Goal: Task Accomplishment & Management: Manage account settings

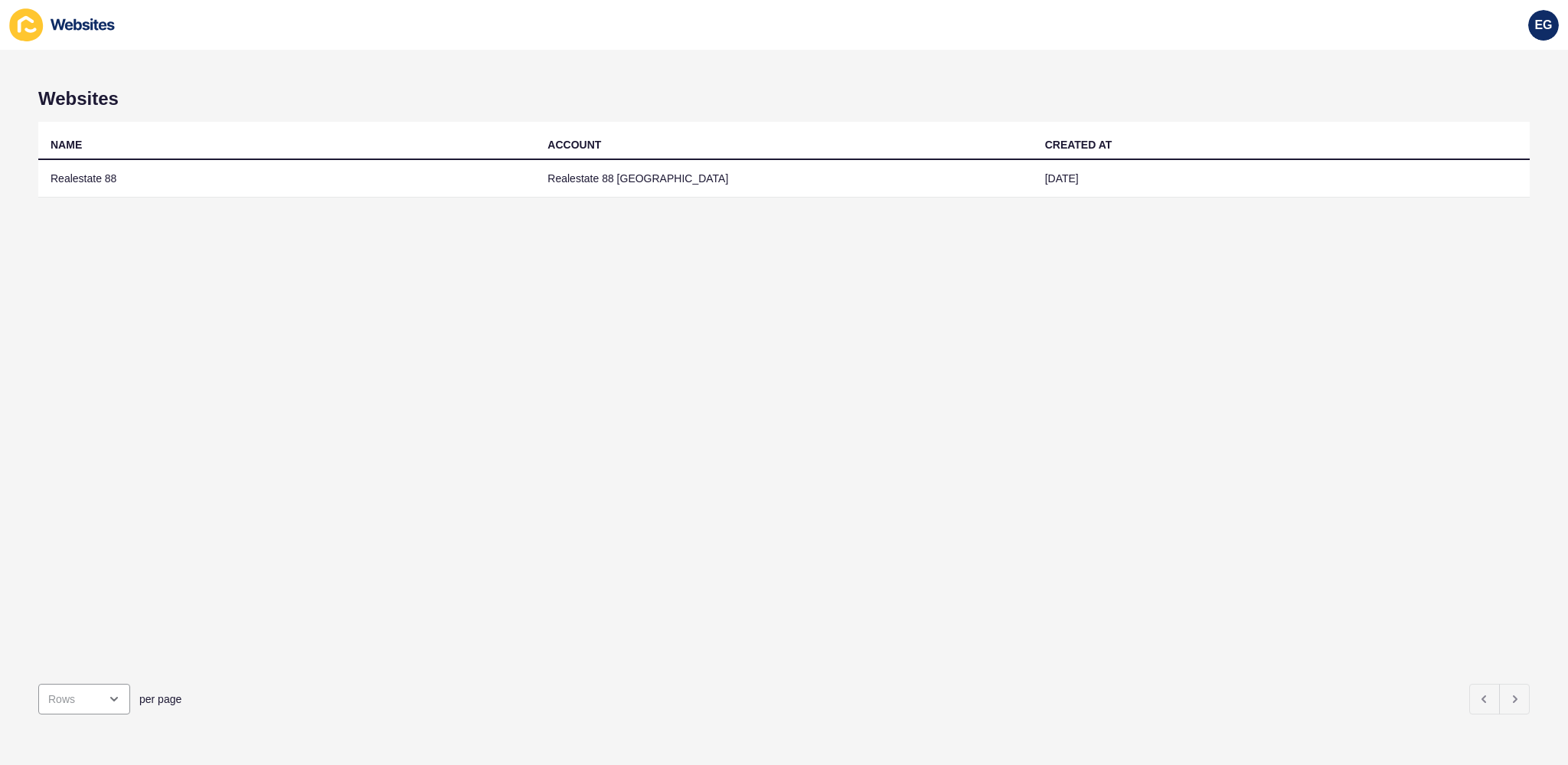
click at [692, 358] on div "NAME ACCOUNT CREATED AT Realestate 88 Realestate 88 East Perth [DATE]" at bounding box center [784, 397] width 1492 height 550
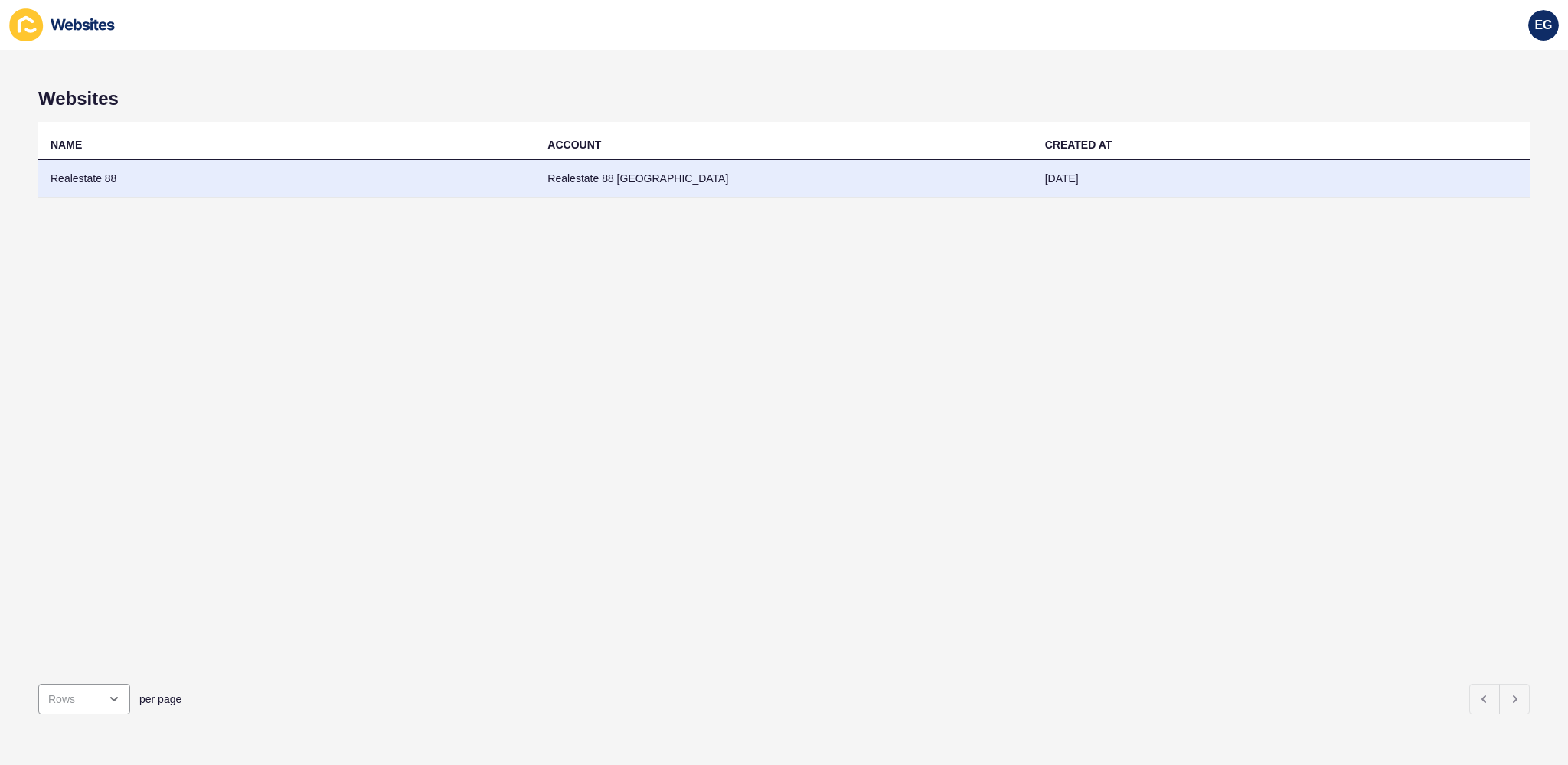
click at [574, 169] on td "Realestate 88 [GEOGRAPHIC_DATA]" at bounding box center [784, 179] width 497 height 38
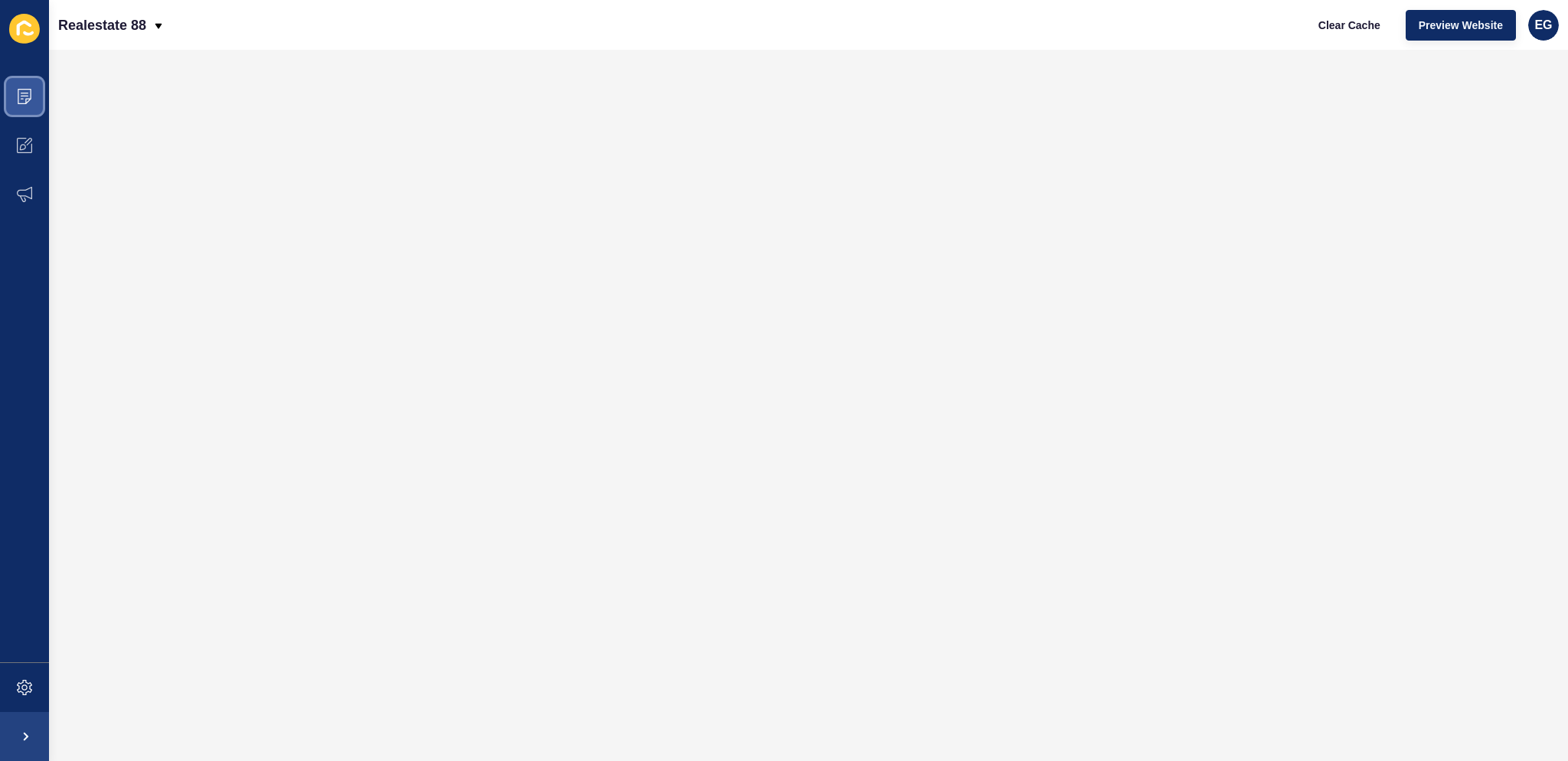
click at [35, 104] on span at bounding box center [24, 97] width 49 height 49
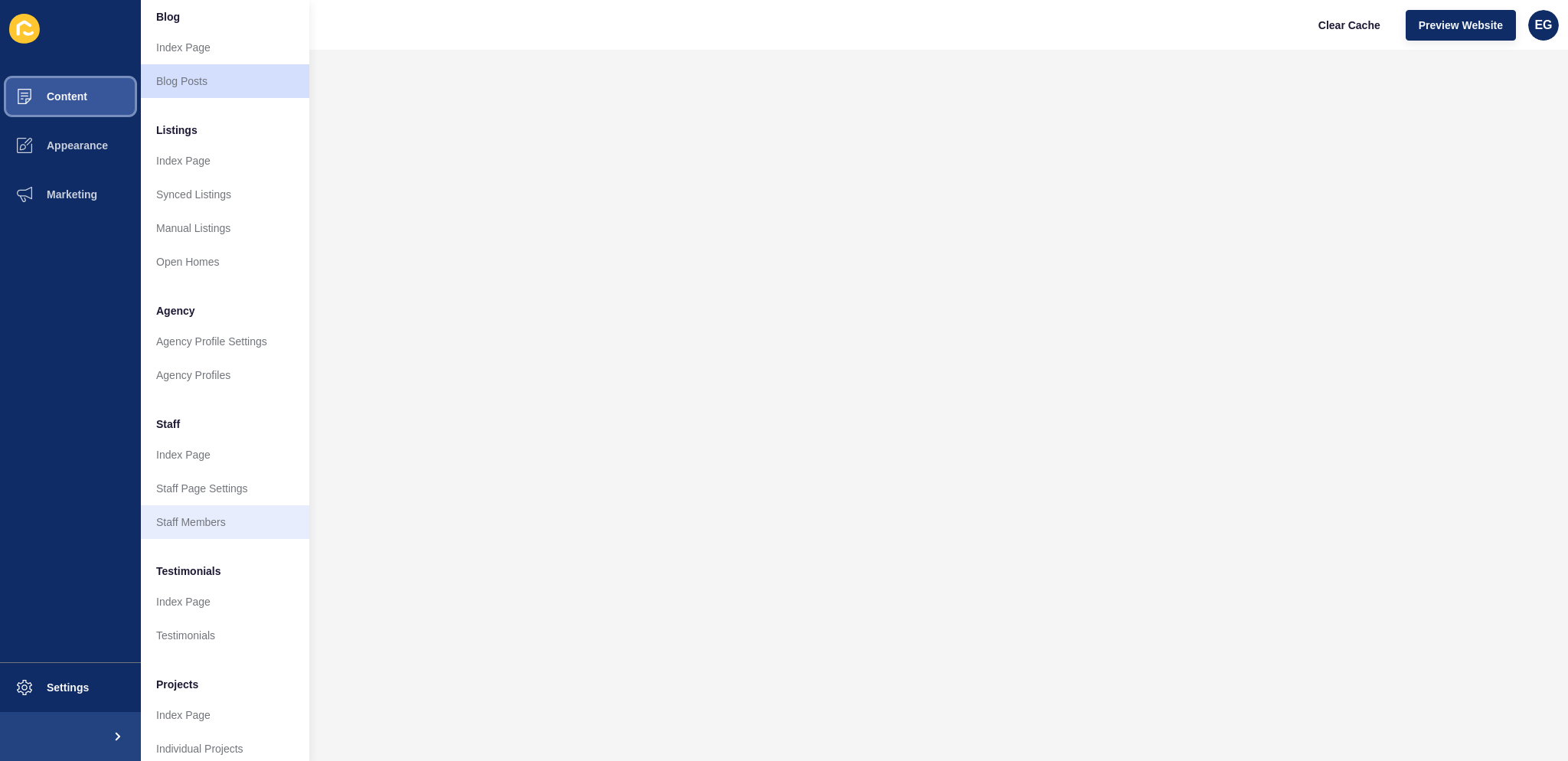
scroll to position [147, 0]
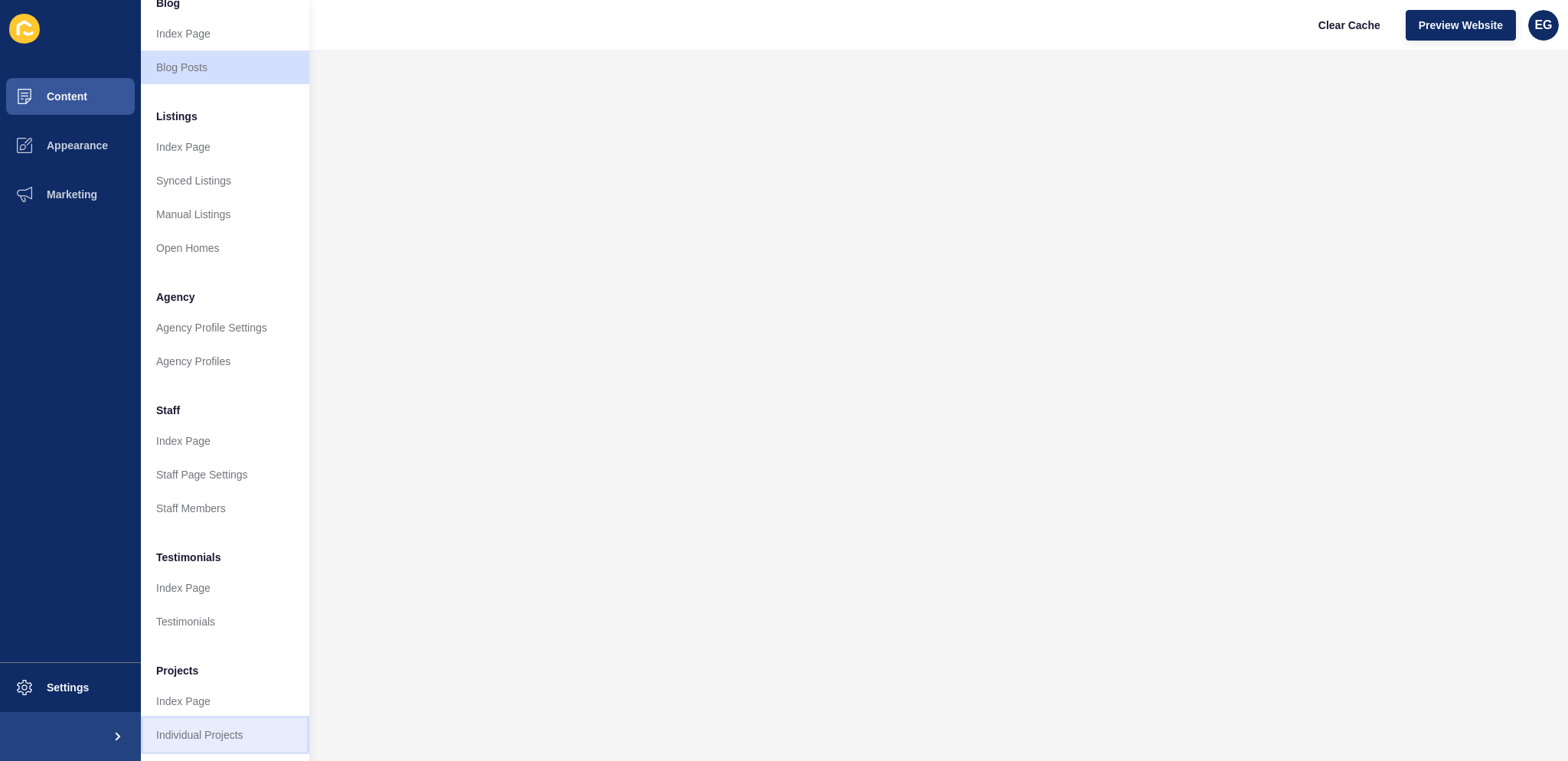
click at [237, 723] on link "Individual Projects" at bounding box center [225, 735] width 168 height 34
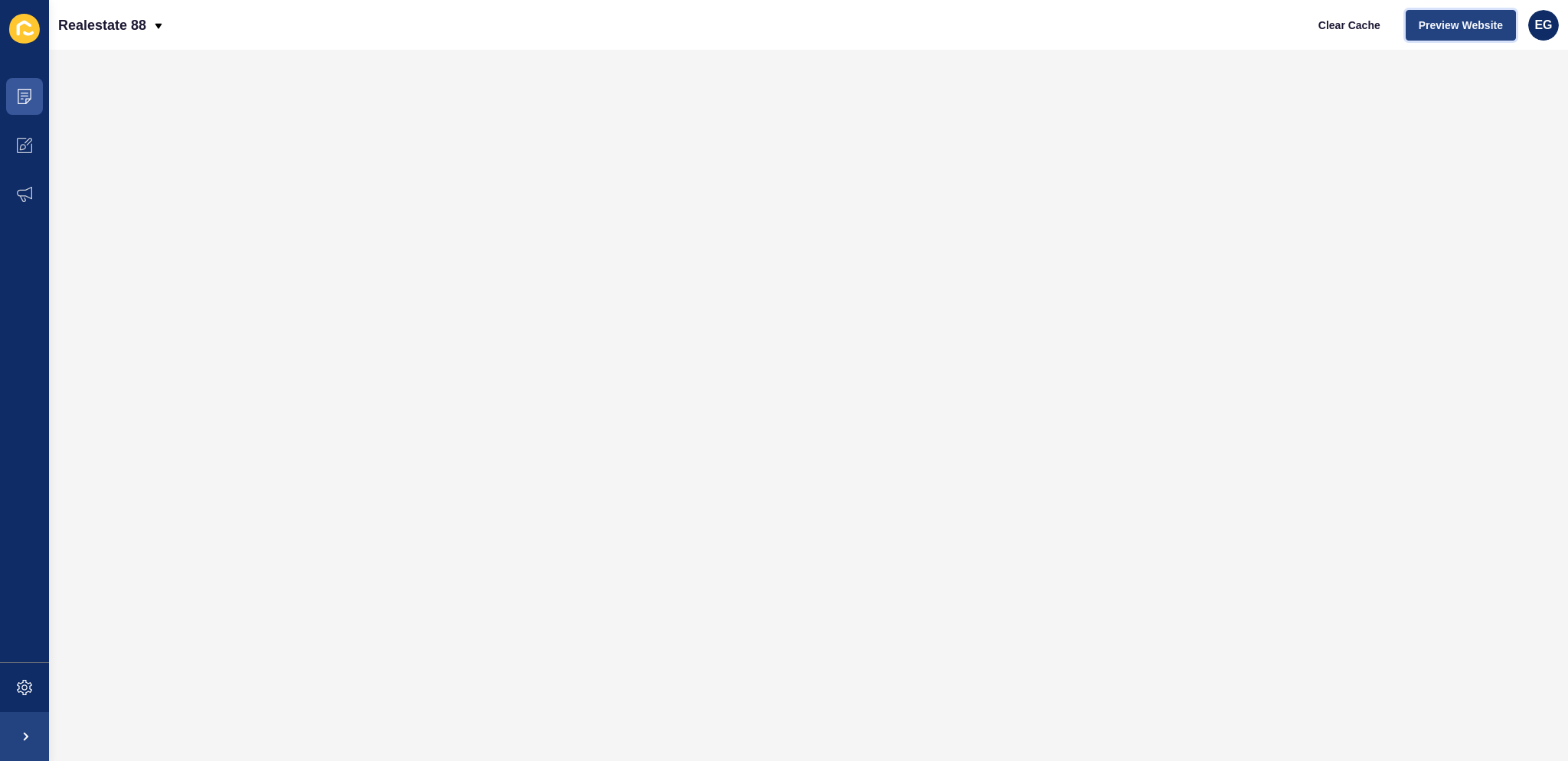
click at [1447, 26] on span "Preview Website" at bounding box center [1461, 25] width 85 height 16
click at [1355, 10] on button "Clear Cache" at bounding box center [1349, 24] width 88 height 31
click at [1331, 21] on span "Clear Cache" at bounding box center [1349, 25] width 62 height 16
click at [29, 100] on icon at bounding box center [24, 97] width 16 height 16
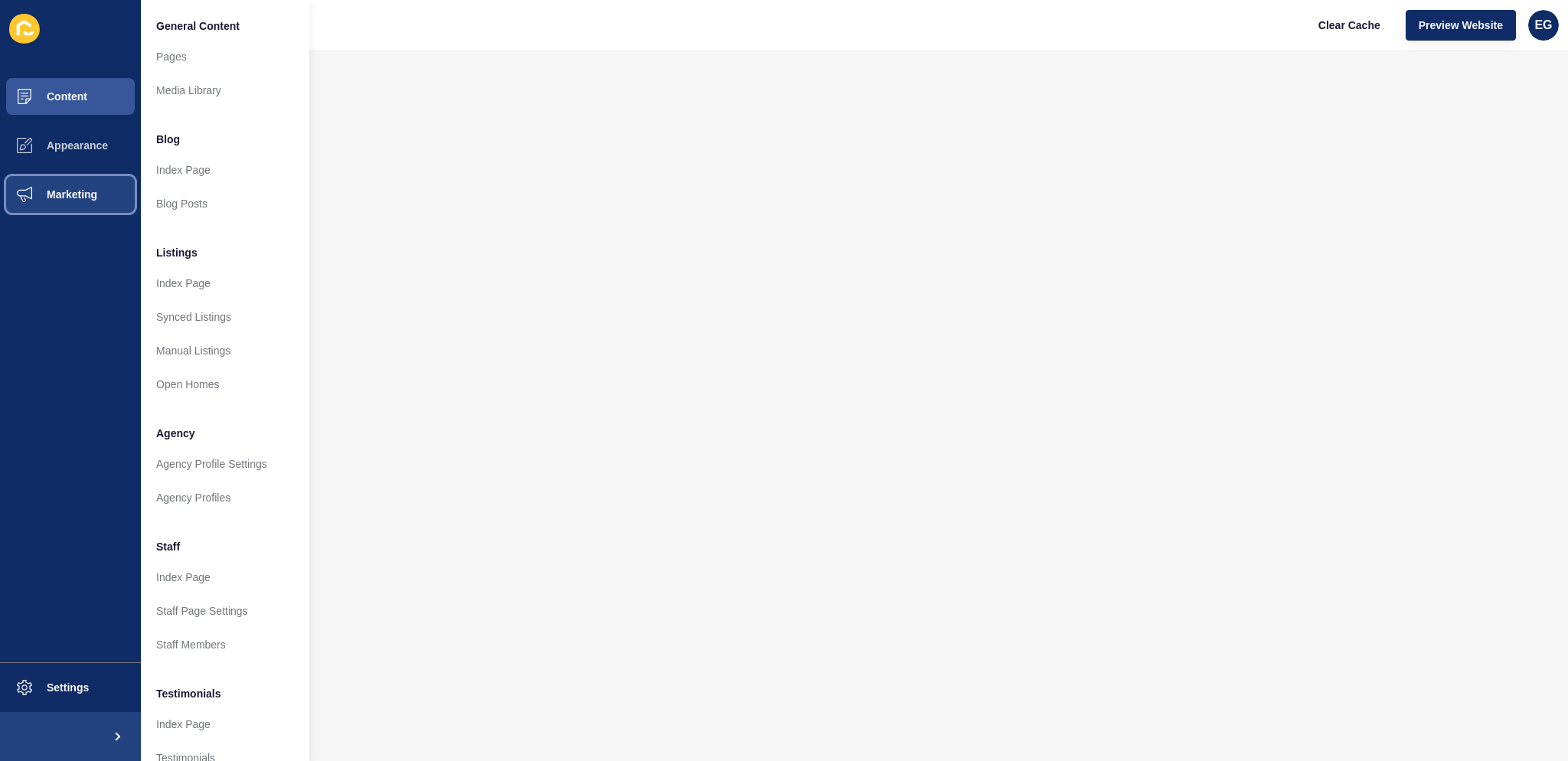
click at [69, 173] on button "Marketing" at bounding box center [71, 194] width 141 height 49
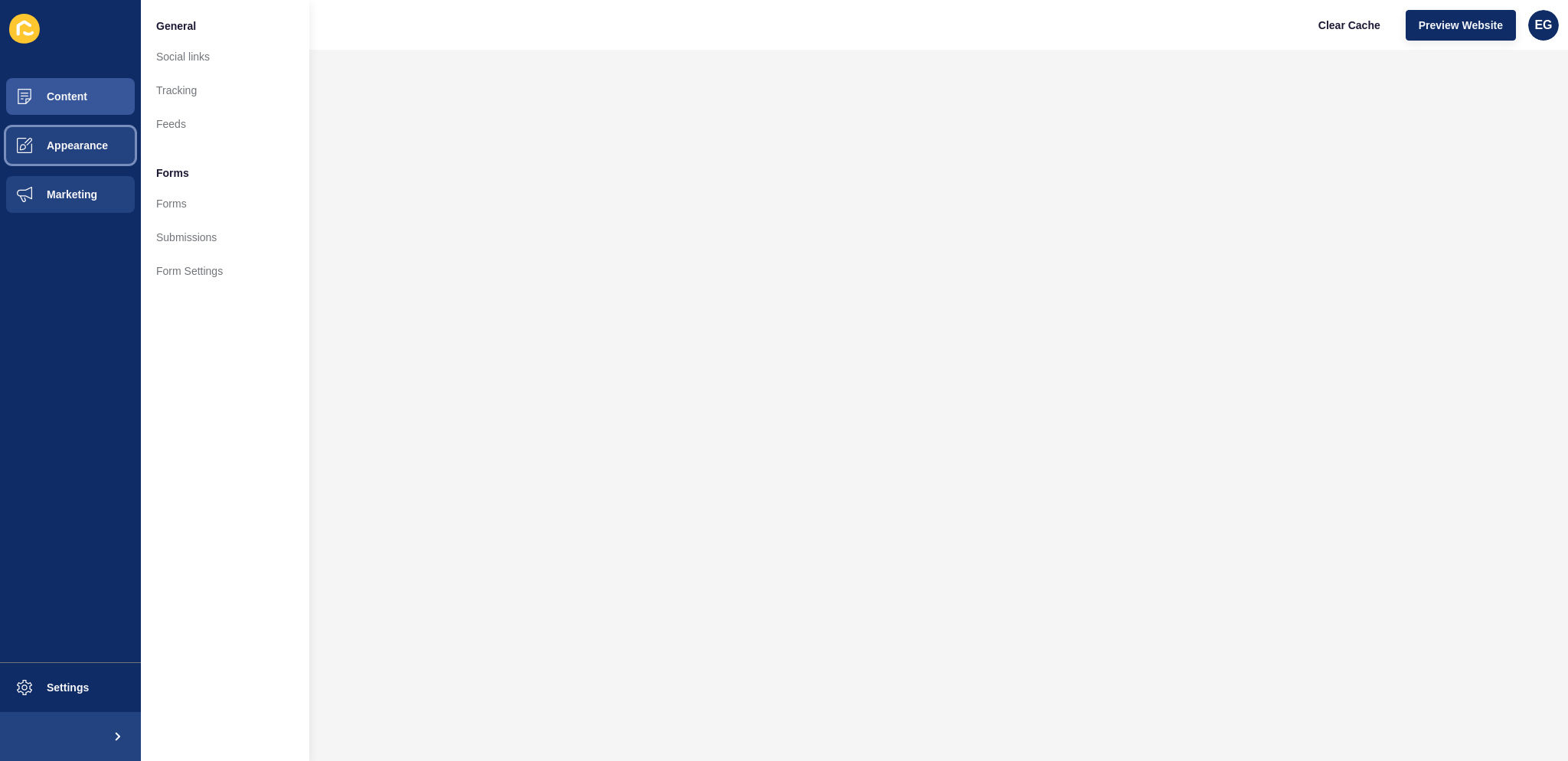
click at [80, 132] on button "Appearance" at bounding box center [71, 146] width 141 height 49
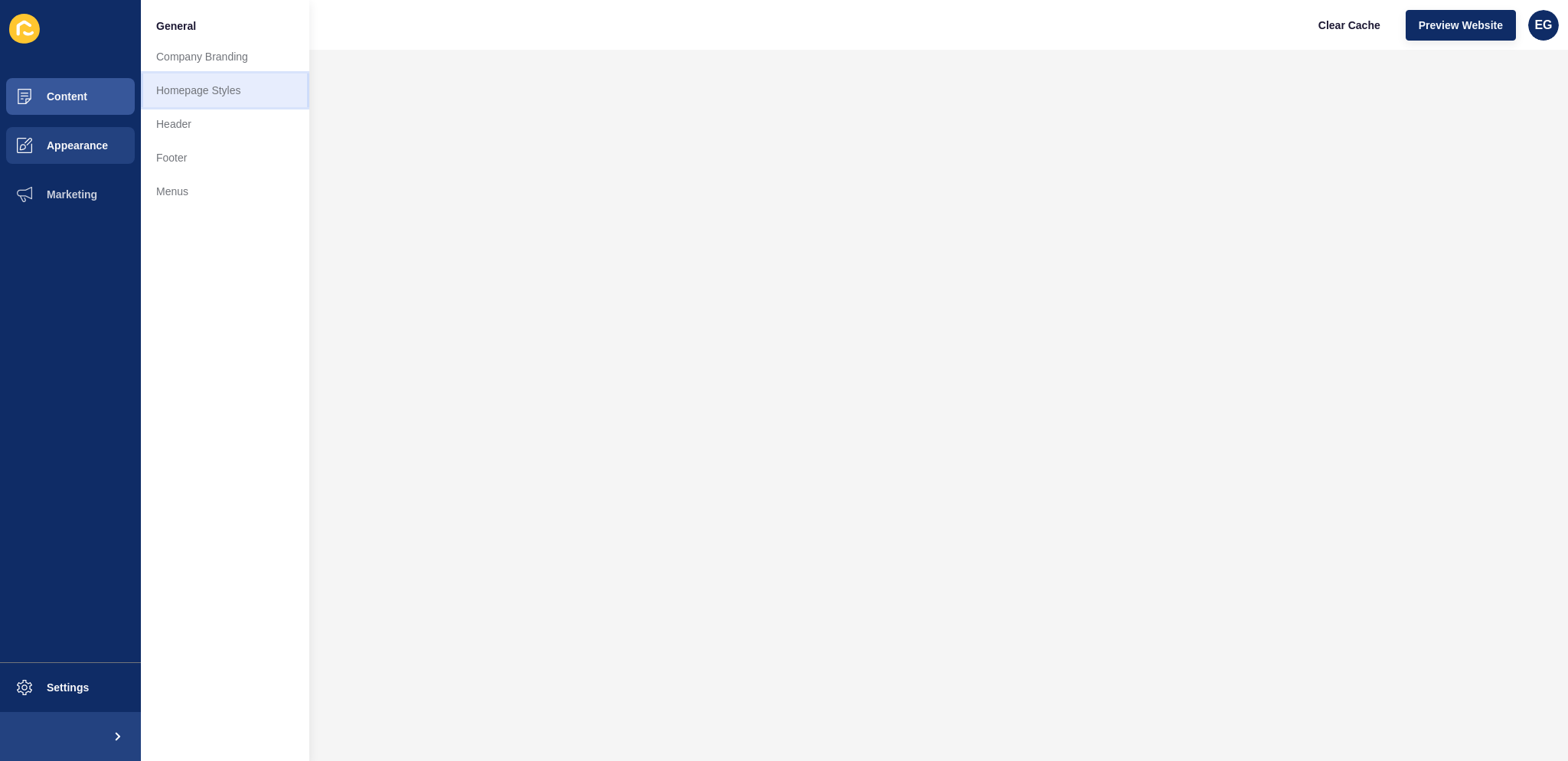
click at [183, 95] on link "Homepage Styles" at bounding box center [225, 90] width 168 height 34
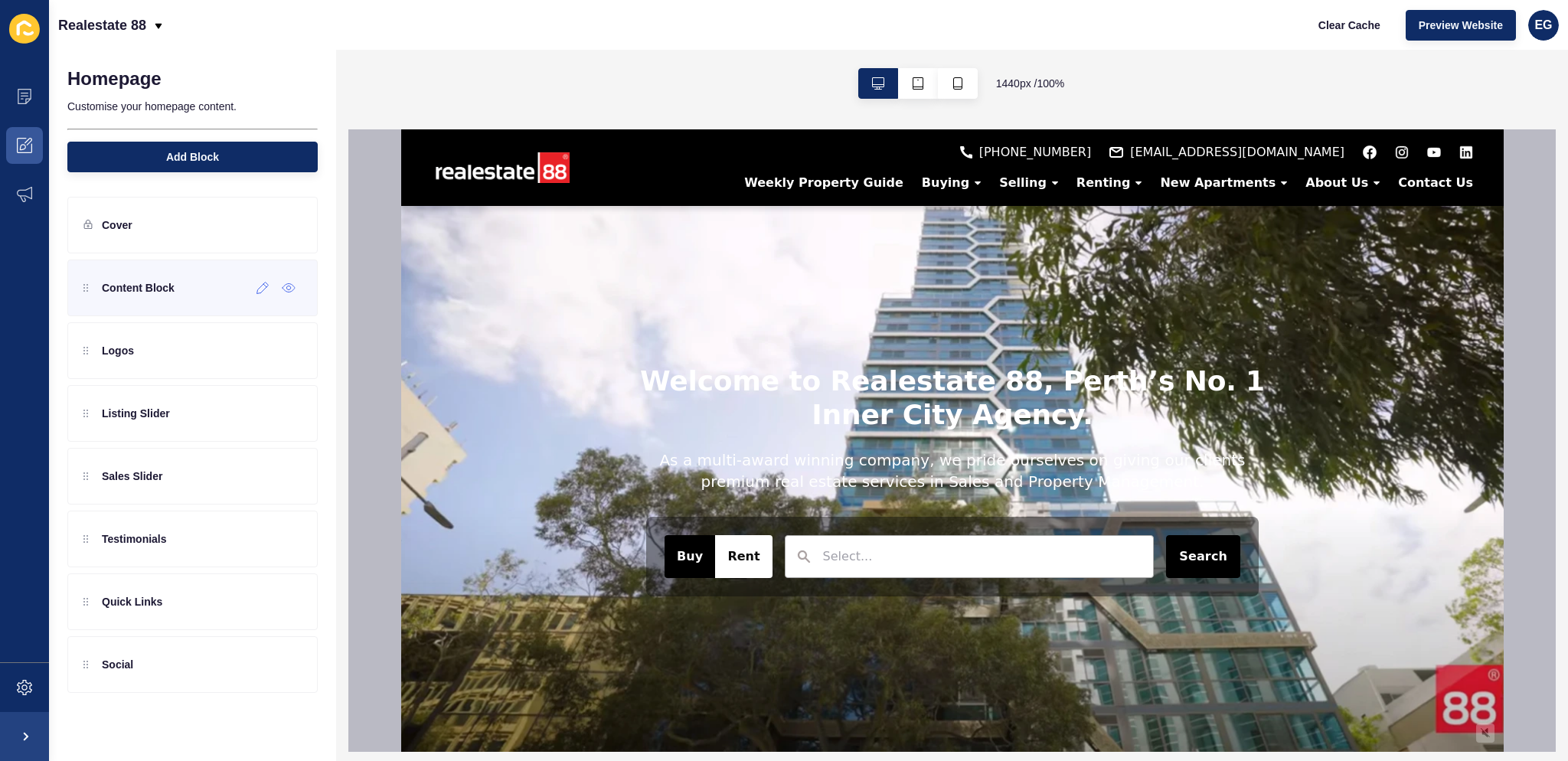
click at [142, 289] on p "Content Block" at bounding box center [138, 288] width 72 height 16
click at [87, 284] on icon at bounding box center [87, 285] width 2 height 2
click at [286, 285] on icon at bounding box center [289, 288] width 14 height 12
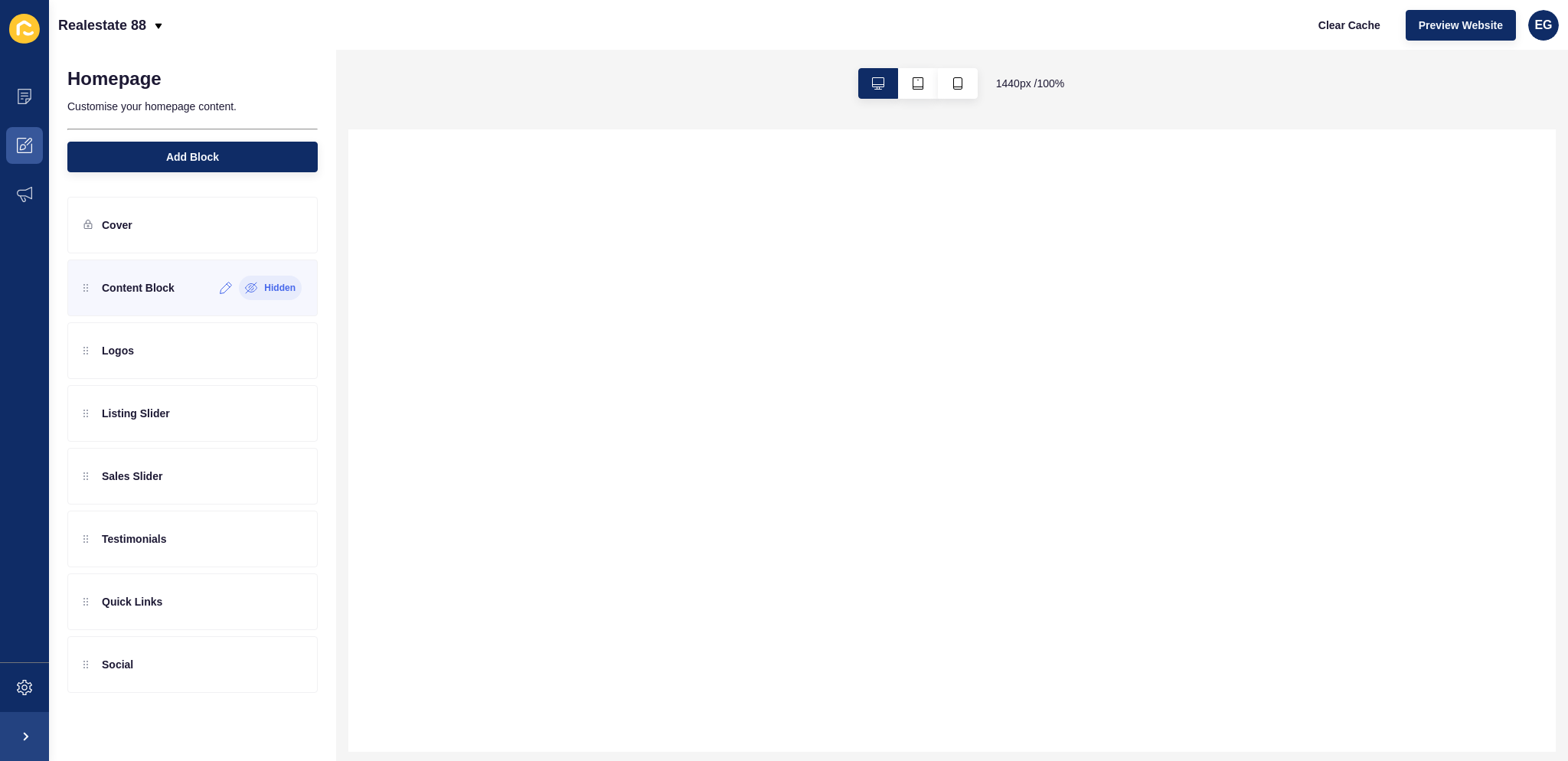
click at [291, 286] on label "Hidden" at bounding box center [280, 288] width 31 height 12
select select
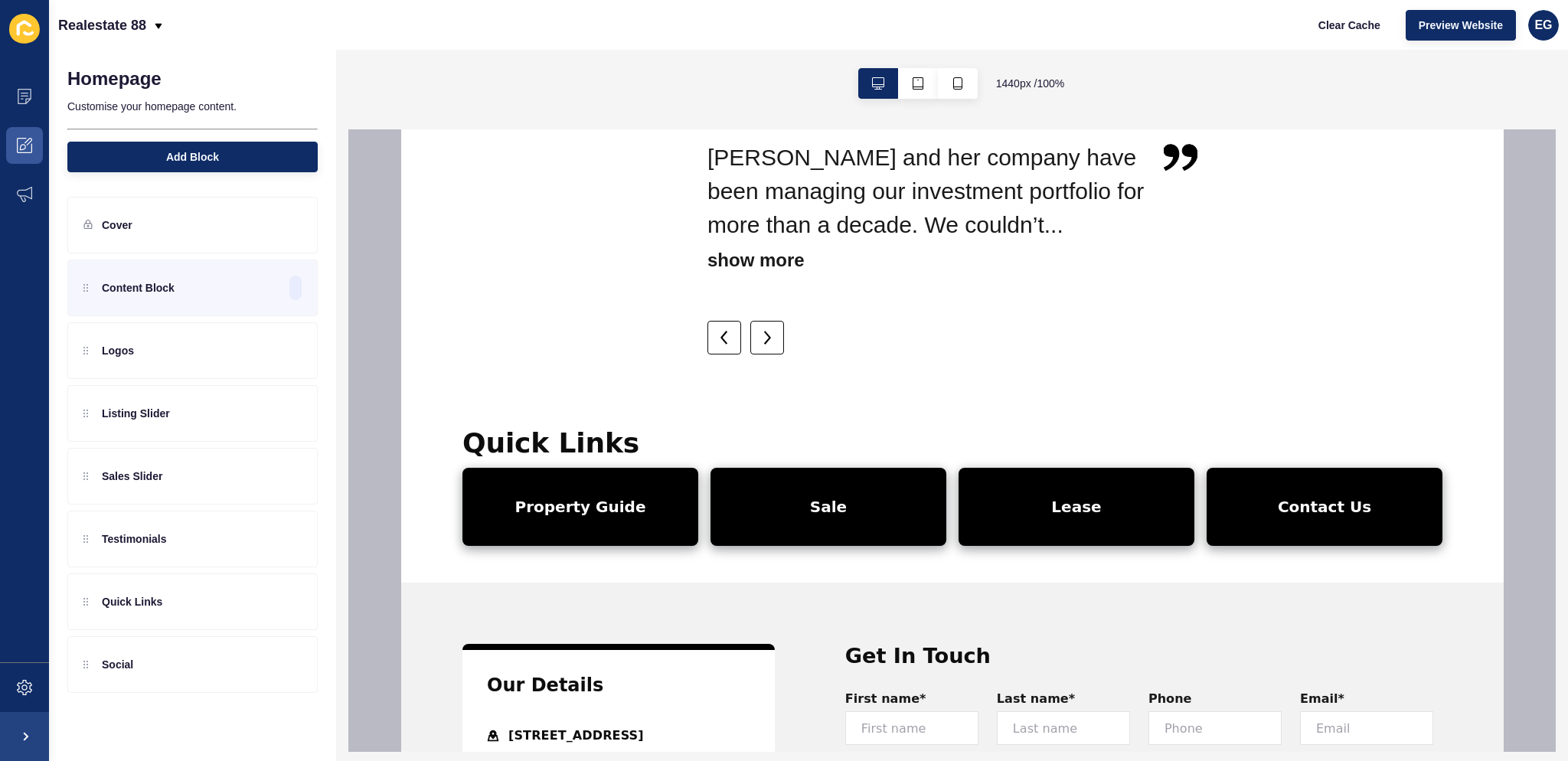
scroll to position [2449, 0]
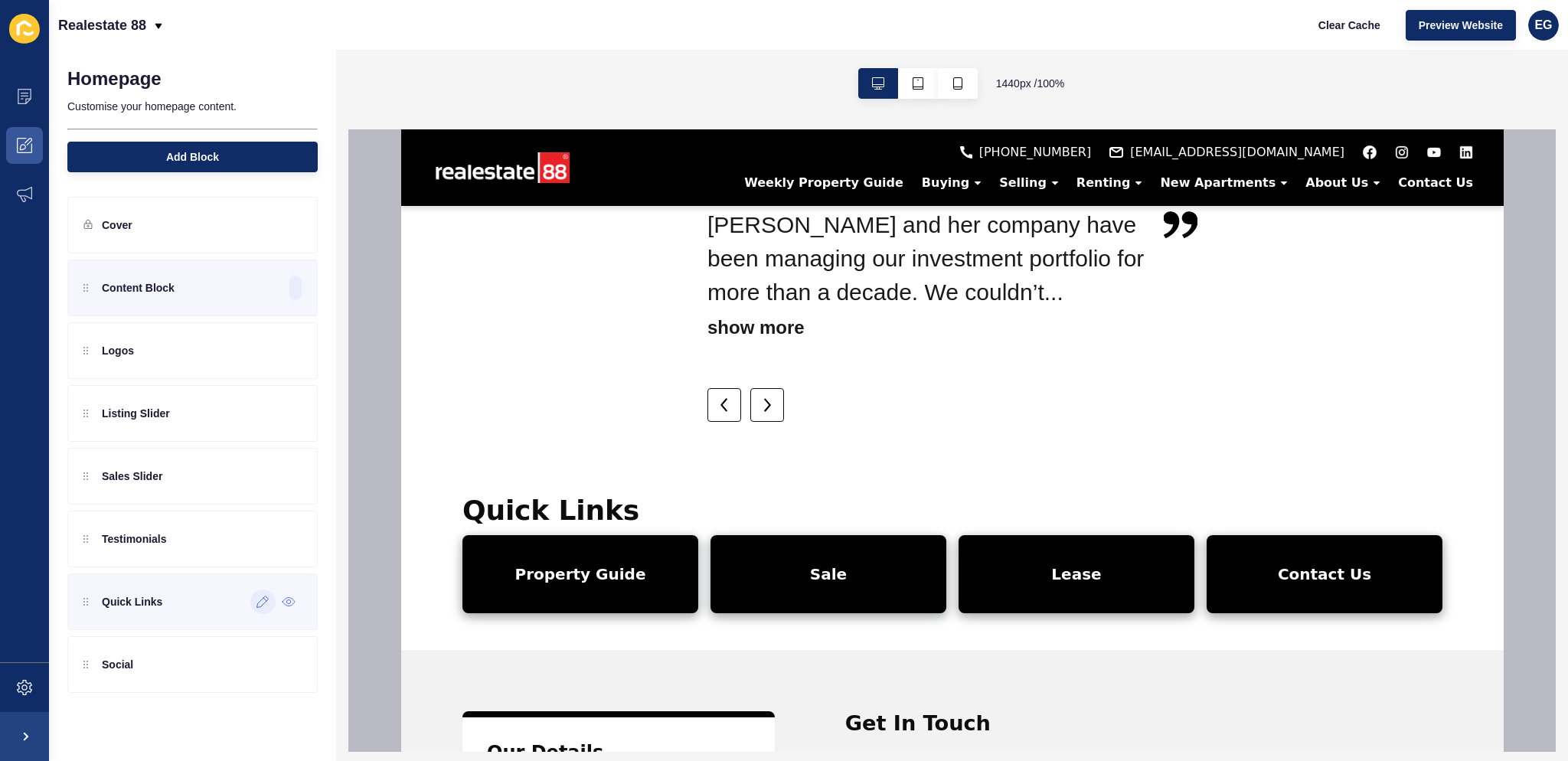
click at [261, 600] on icon at bounding box center [262, 601] width 13 height 12
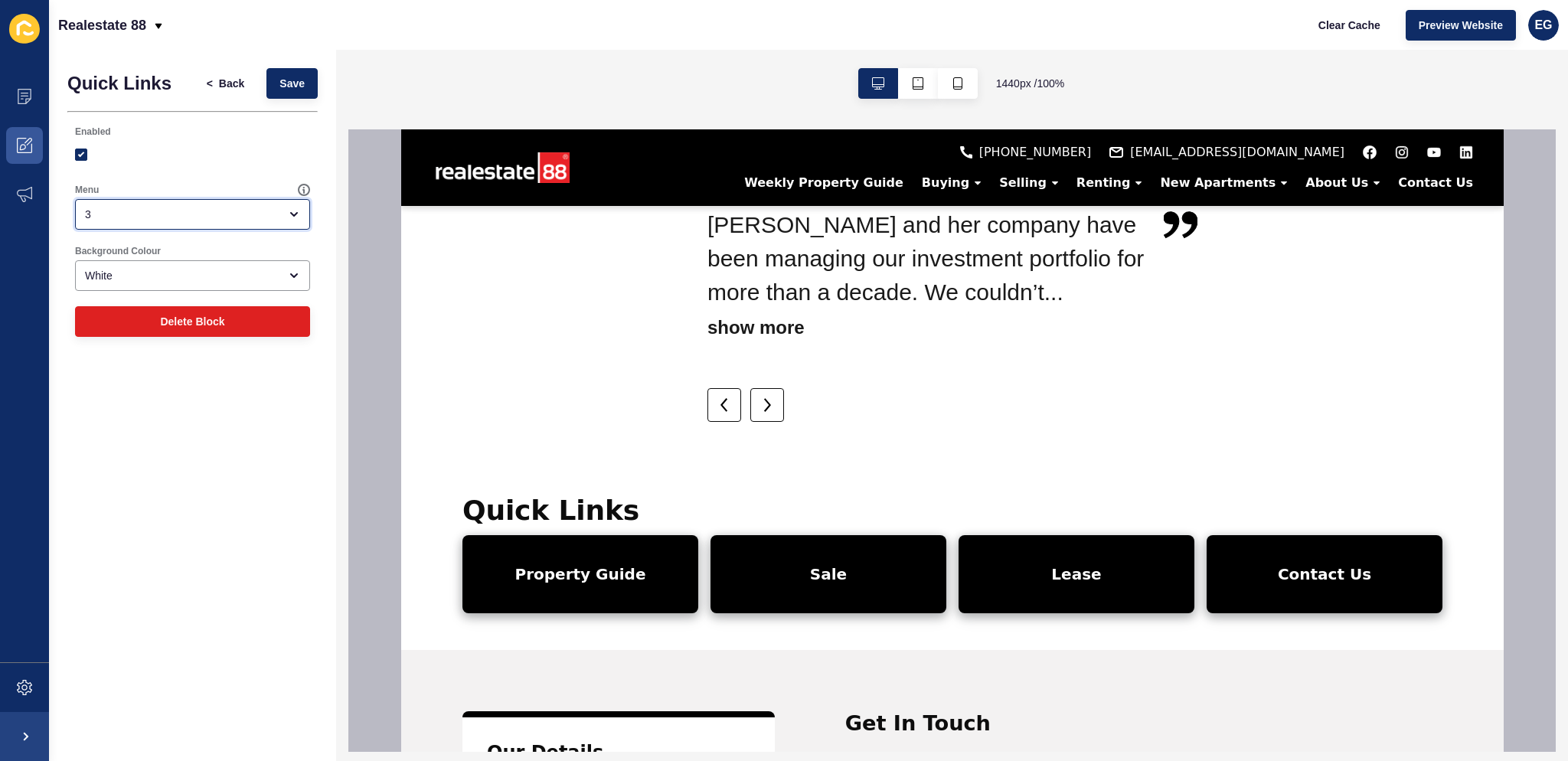
click at [228, 204] on div "3" at bounding box center [193, 214] width 235 height 31
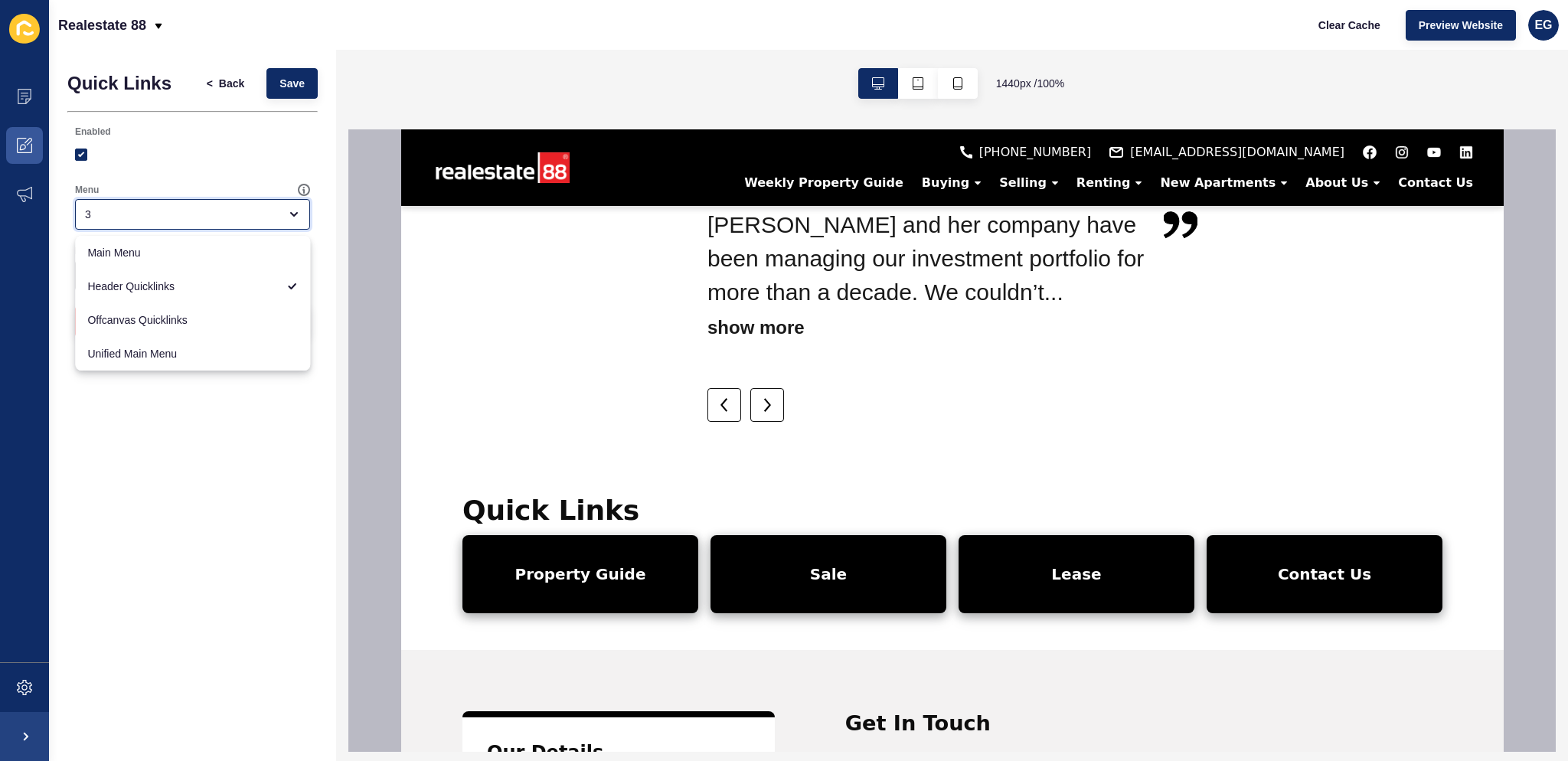
click at [228, 204] on div "3" at bounding box center [193, 214] width 235 height 31
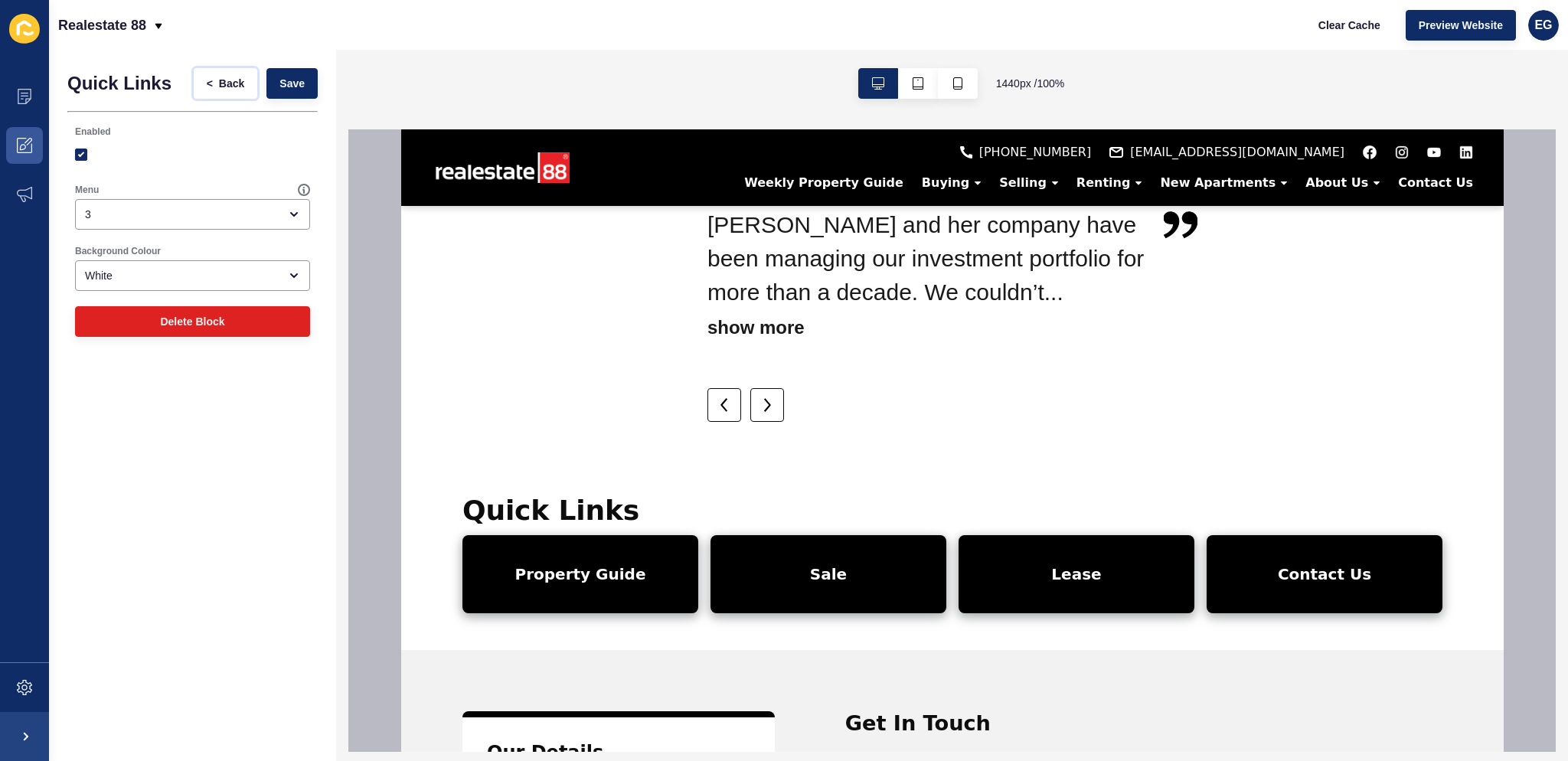
drag, startPoint x: 223, startPoint y: 85, endPoint x: 217, endPoint y: 98, distance: 14.3
click at [223, 92] on button "< Back" at bounding box center [226, 83] width 65 height 31
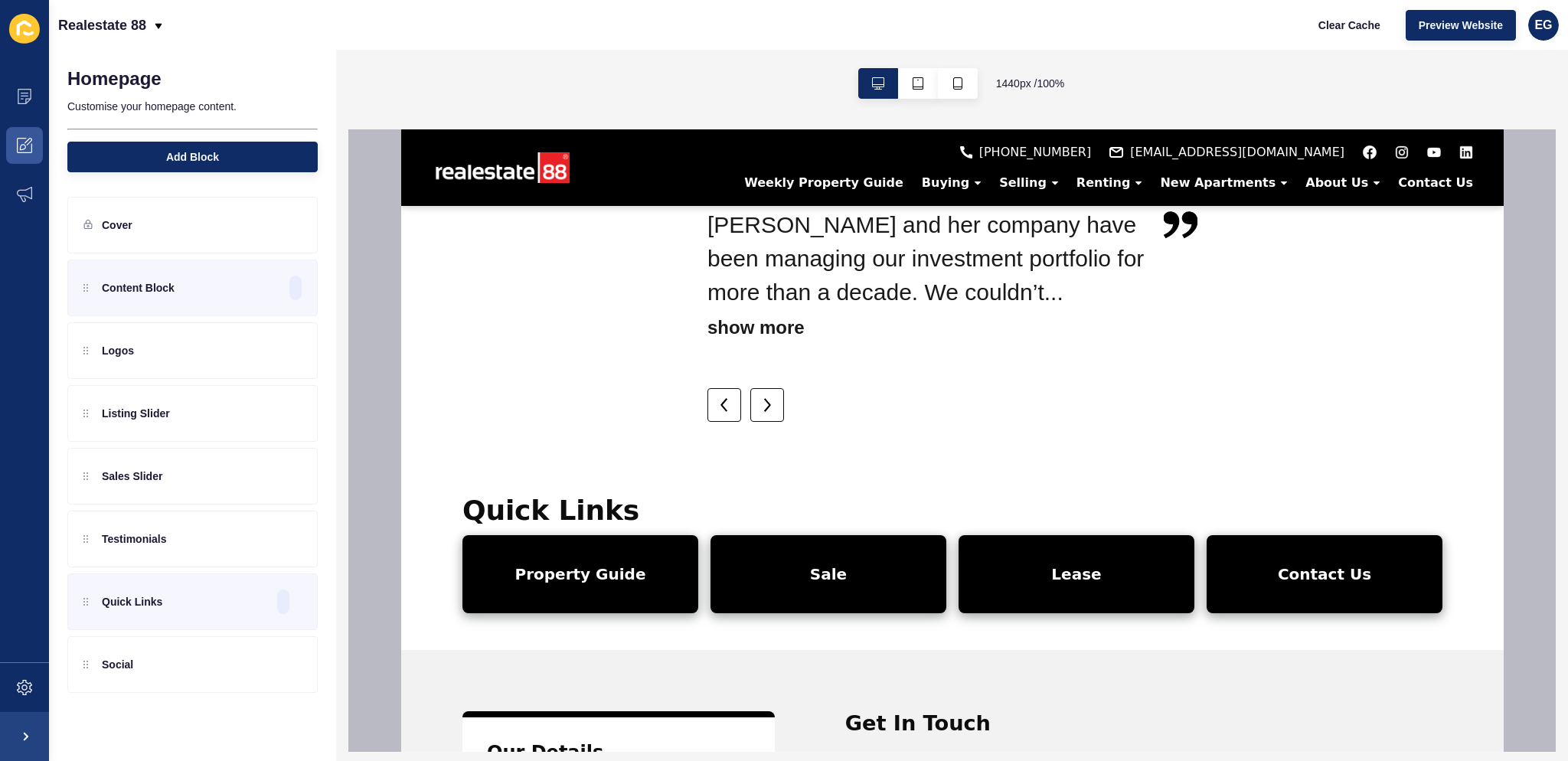
drag, startPoint x: 392, startPoint y: 284, endPoint x: 399, endPoint y: 299, distance: 16.6
click at [399, 298] on div at bounding box center [952, 440] width 1208 height 622
